Goal: Entertainment & Leisure: Consume media (video, audio)

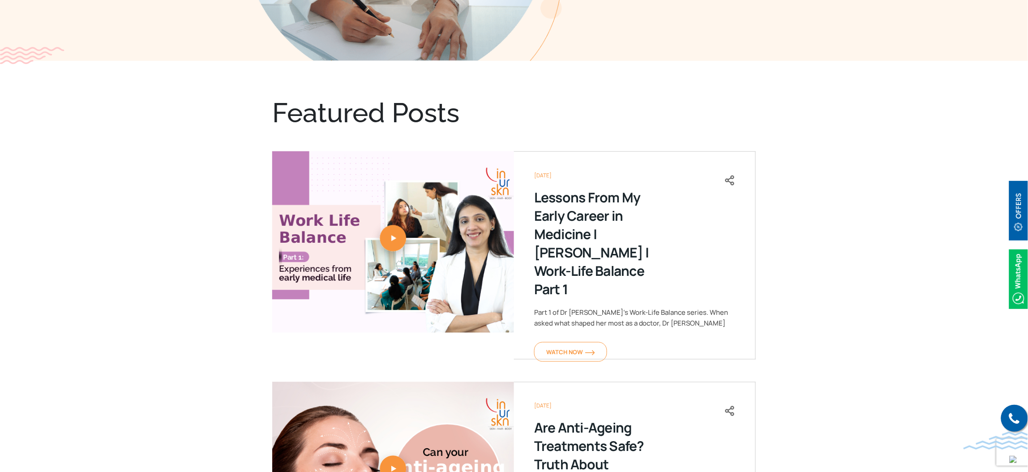
scroll to position [335, 0]
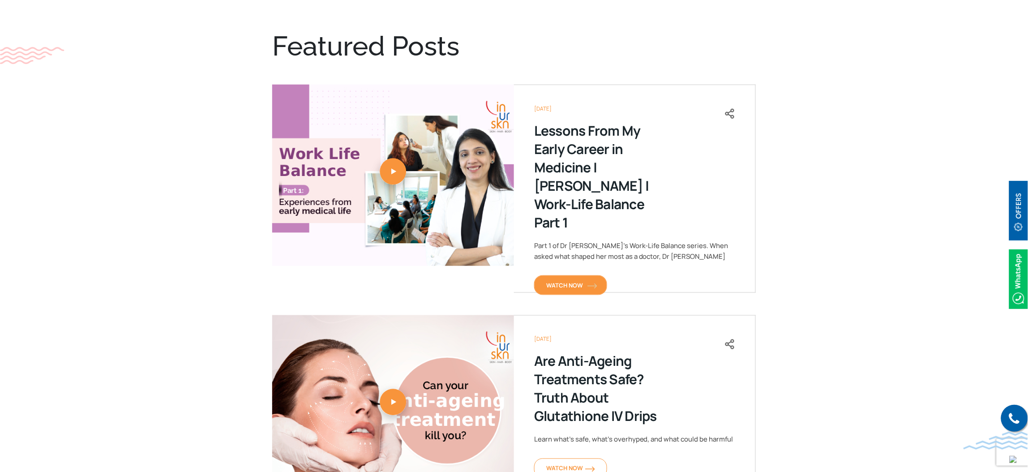
click at [564, 281] on span "Watch Now" at bounding box center [570, 285] width 49 height 8
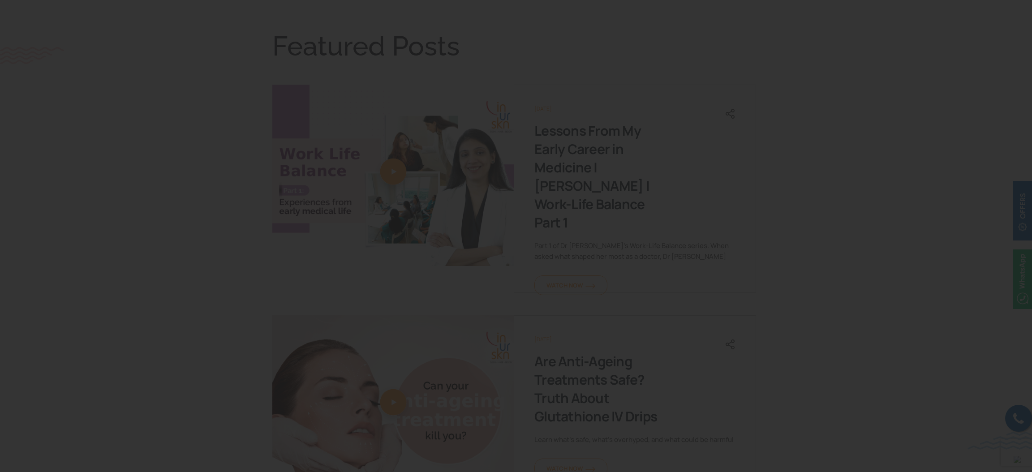
click at [1018, 4] on div "1 / 1" at bounding box center [516, 236] width 1032 height 472
click at [1020, 8] on icon at bounding box center [1022, 10] width 6 height 6
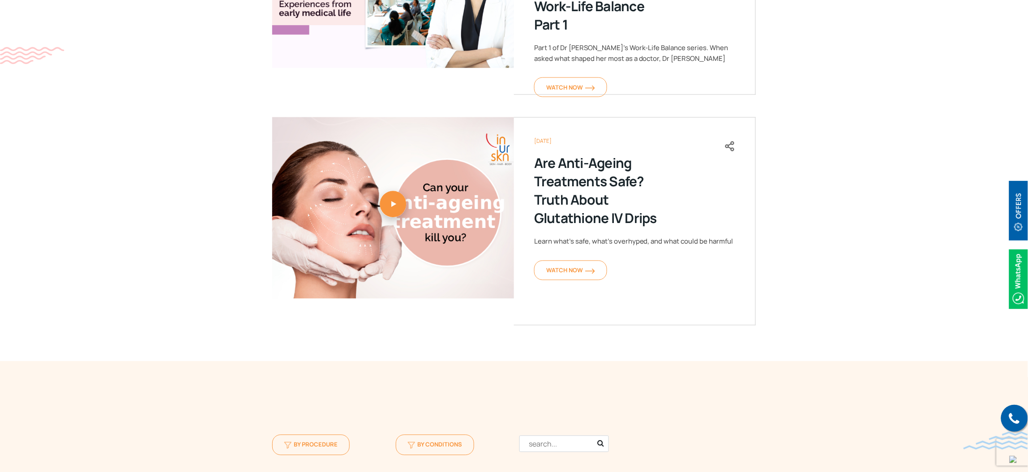
scroll to position [537, 0]
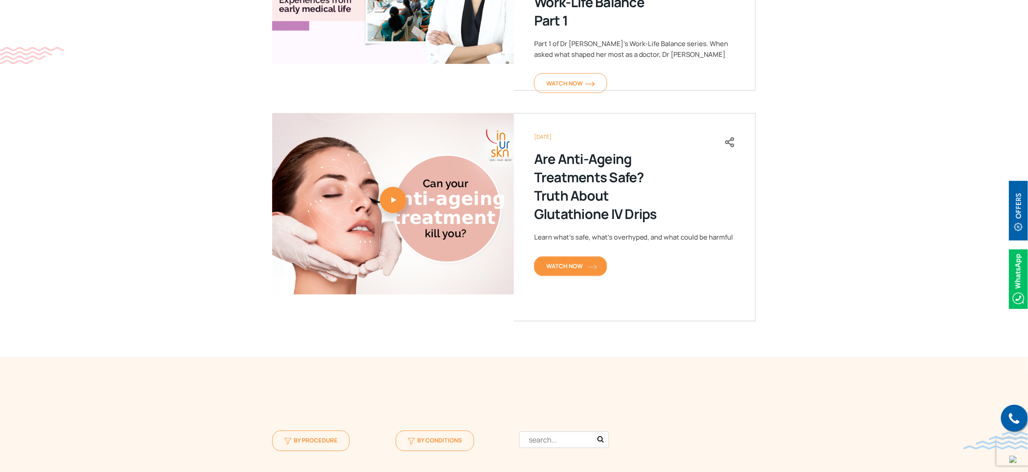
click at [577, 262] on span "Watch Now" at bounding box center [570, 266] width 49 height 8
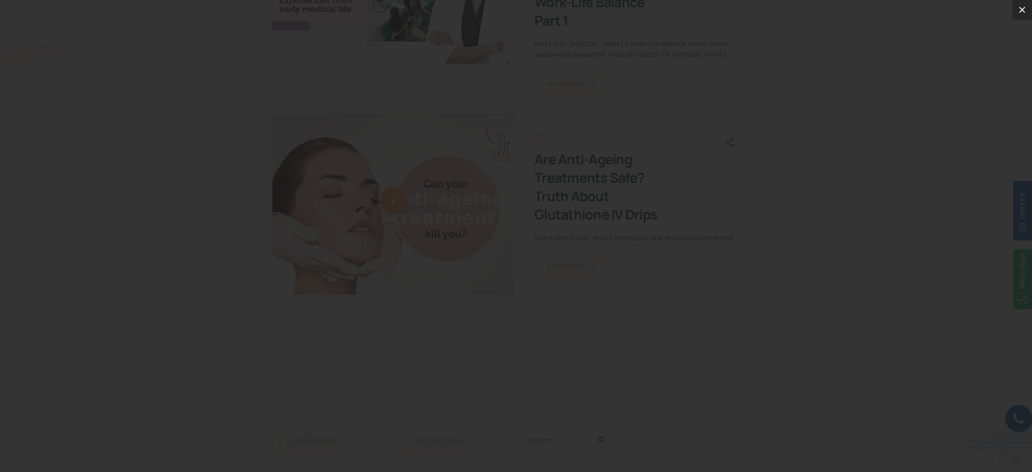
click at [1020, 6] on icon at bounding box center [1022, 9] width 11 height 11
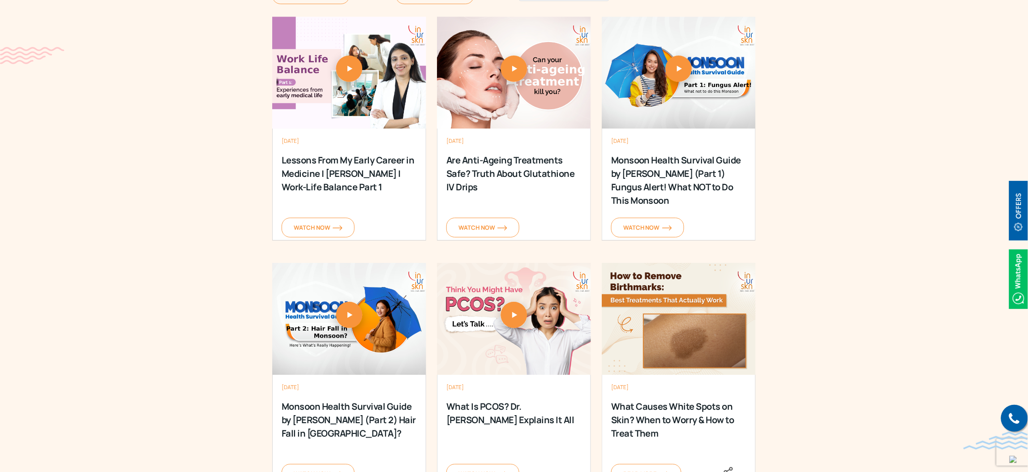
scroll to position [1008, 0]
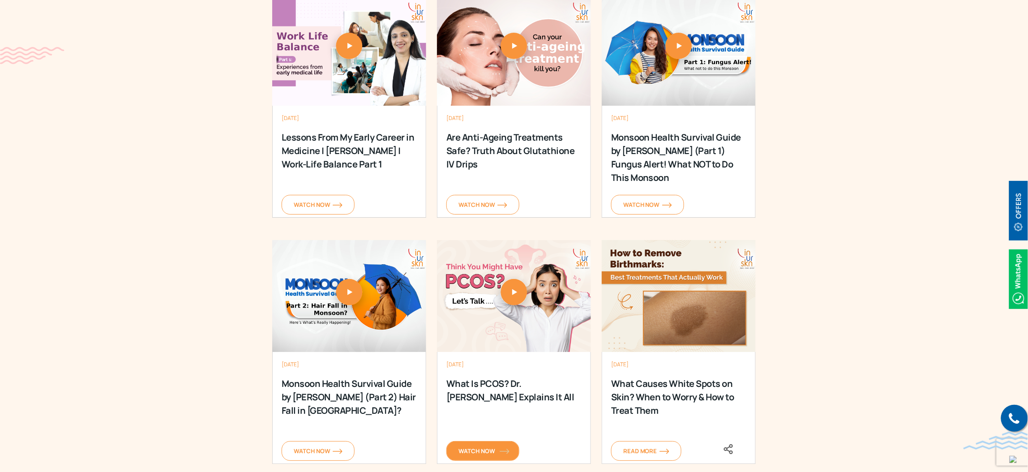
click at [476, 454] on span "Watch Now" at bounding box center [483, 451] width 49 height 8
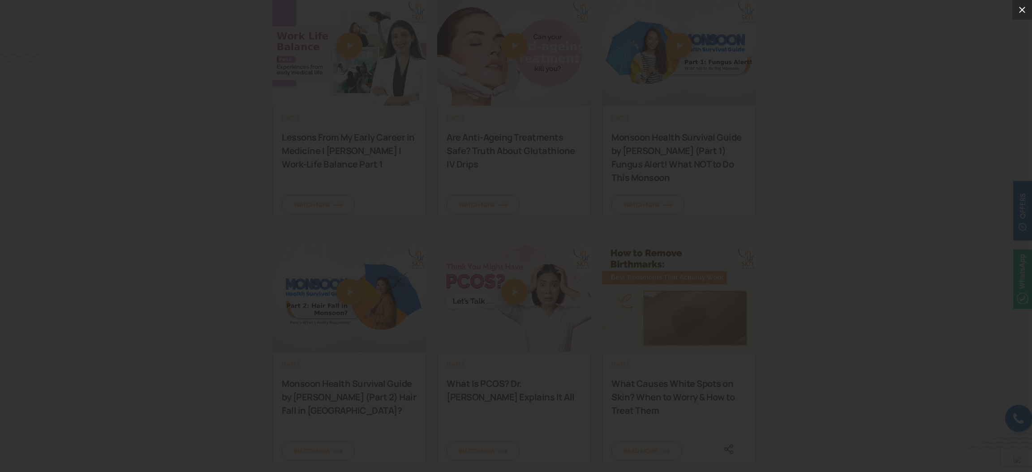
click at [1012, 8] on button at bounding box center [1022, 10] width 20 height 20
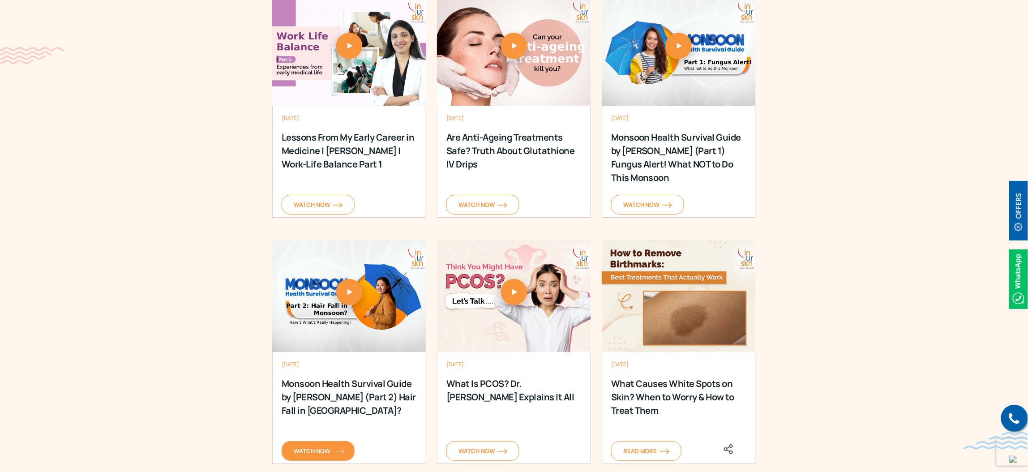
click at [294, 451] on span "Watch Now" at bounding box center [318, 451] width 49 height 8
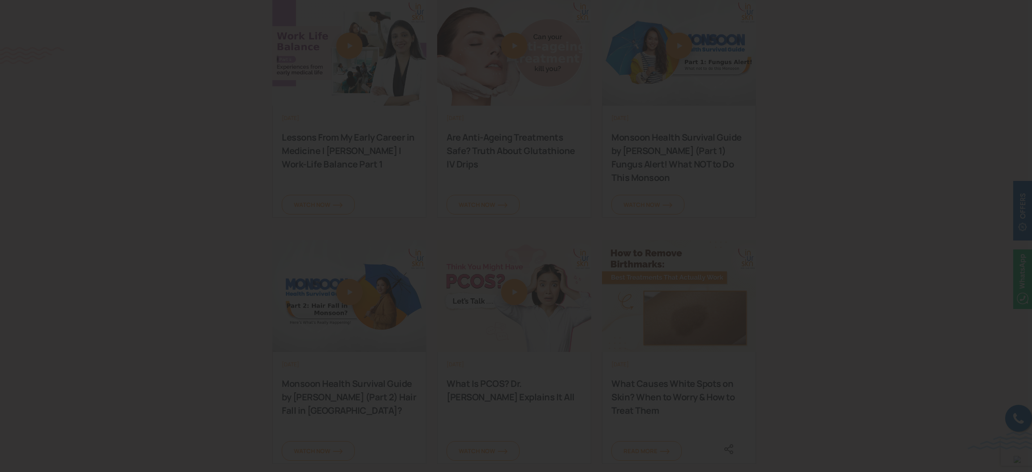
click at [1020, 6] on div "1 / 1" at bounding box center [516, 236] width 1032 height 472
click at [1017, 10] on icon at bounding box center [1022, 9] width 11 height 11
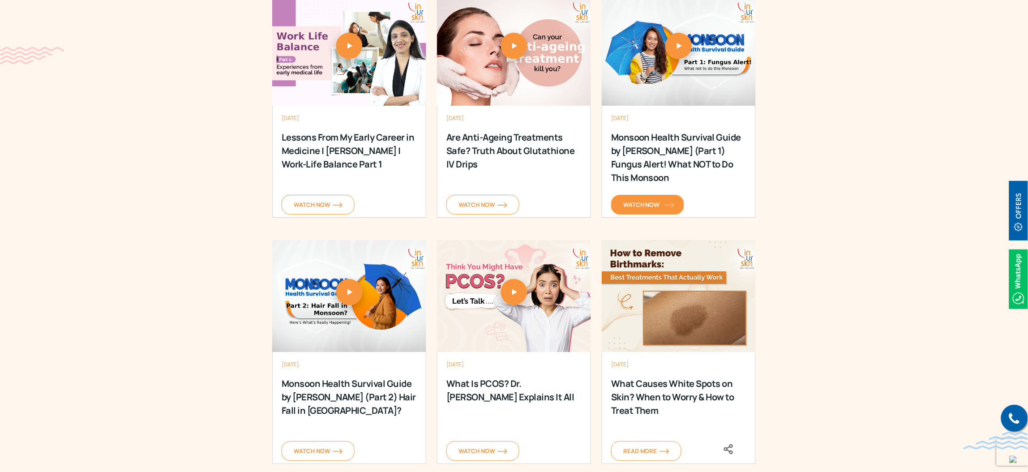
click at [654, 202] on span "Watch Now" at bounding box center [647, 205] width 49 height 8
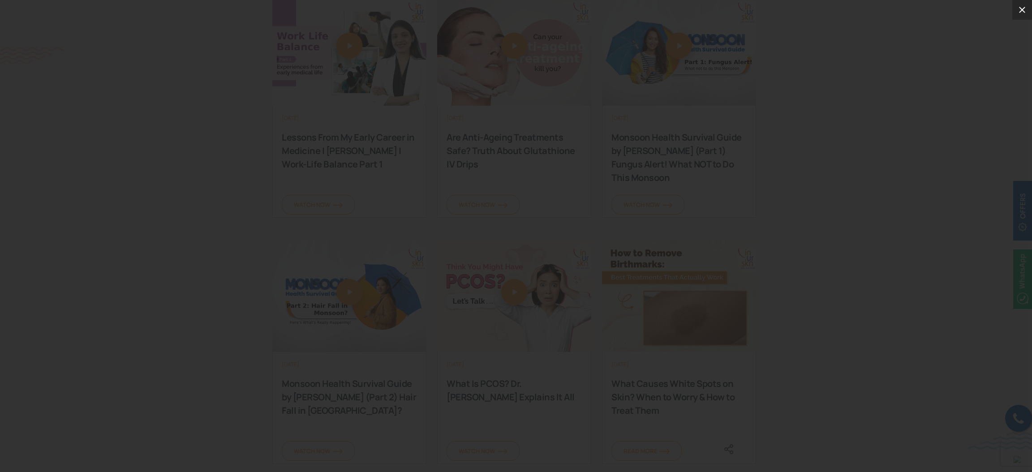
click at [1019, 8] on icon at bounding box center [1022, 9] width 11 height 11
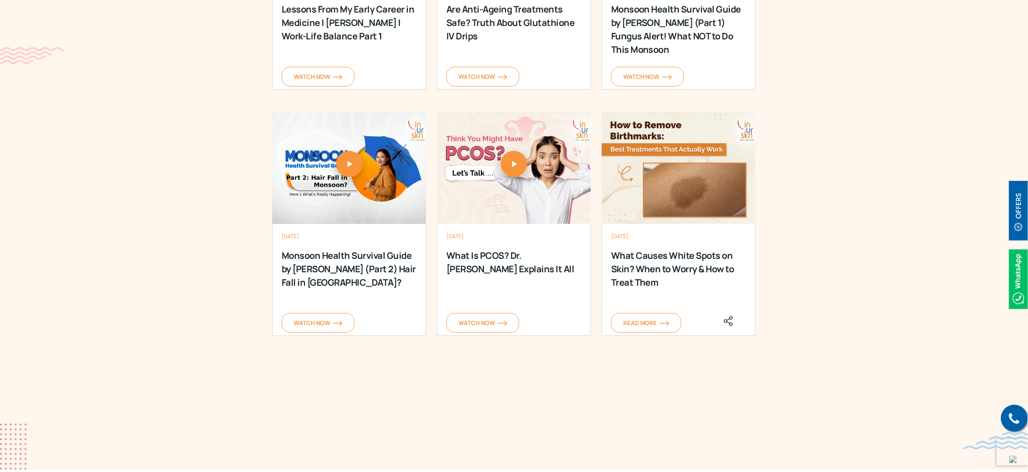
scroll to position [1142, 0]
